Goal: Transaction & Acquisition: Purchase product/service

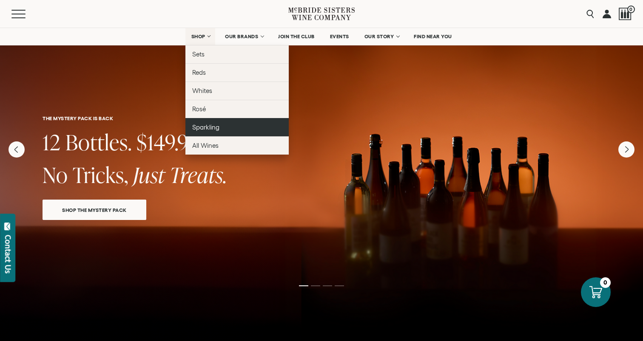
click at [210, 130] on span "Sparkling" at bounding box center [205, 127] width 27 height 7
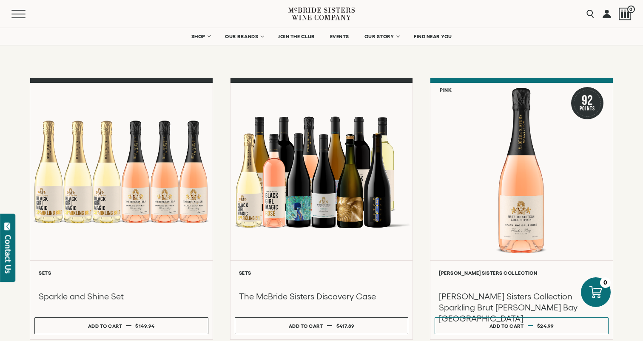
scroll to position [91, 0]
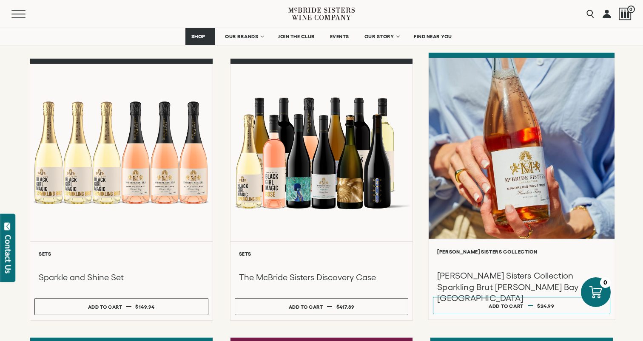
click at [539, 190] on div at bounding box center [521, 148] width 186 height 181
